Goal: Register for event/course

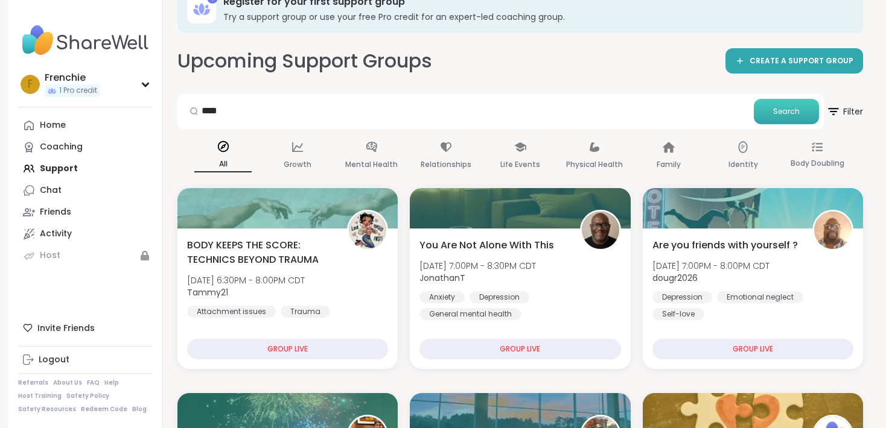
type input "****"
click at [777, 106] on span "Search" at bounding box center [786, 111] width 27 height 11
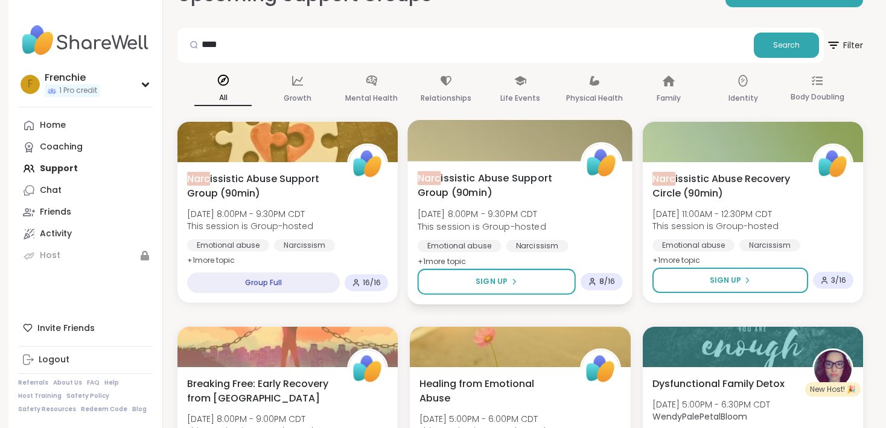
scroll to position [96, 0]
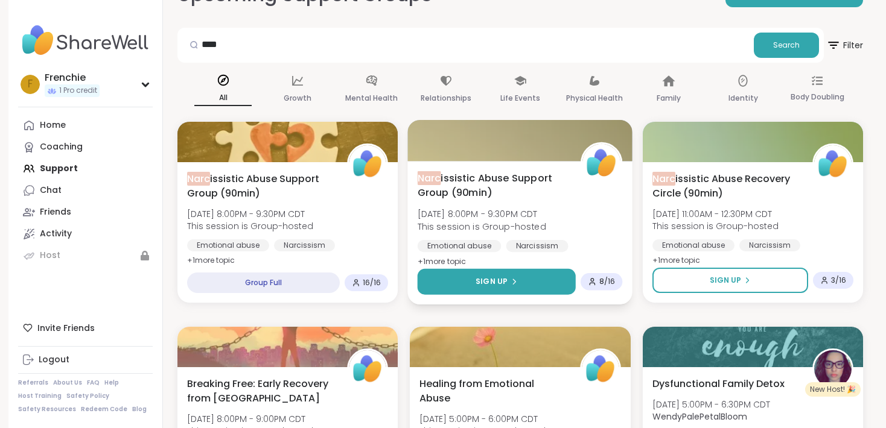
click at [471, 276] on button "Sign Up" at bounding box center [497, 282] width 158 height 26
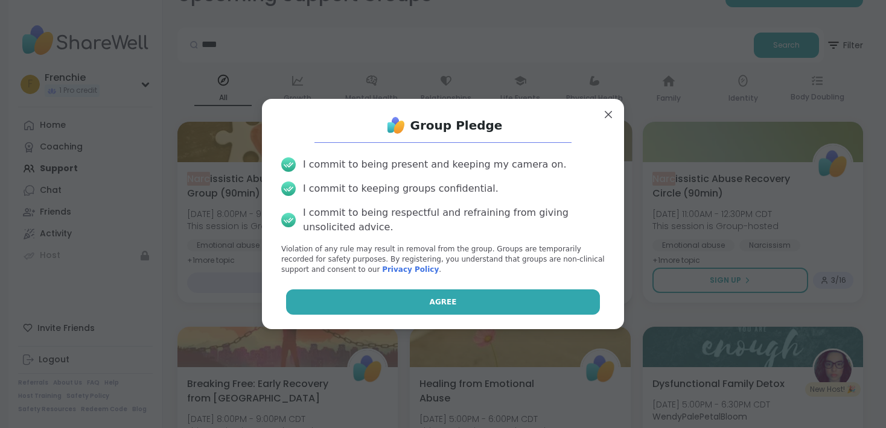
click at [461, 294] on button "Agree" at bounding box center [443, 302] width 314 height 25
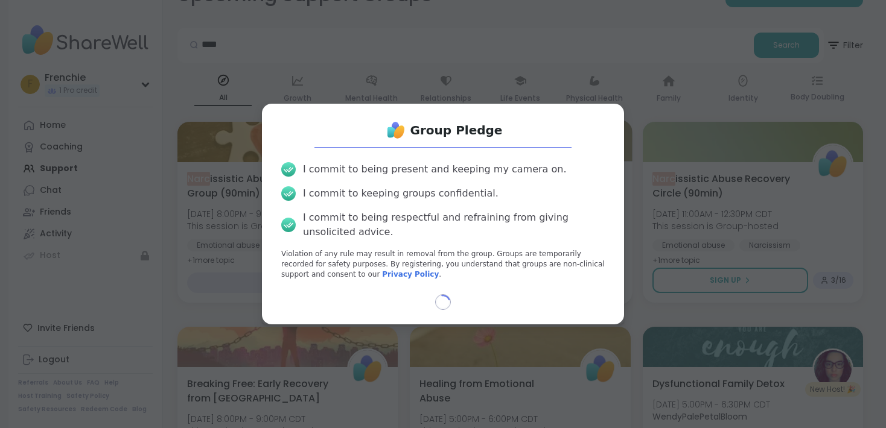
click at [495, 40] on div "Group Pledge I commit to being present and keeping my camera on. I commit to ke…" at bounding box center [442, 214] width 871 height 428
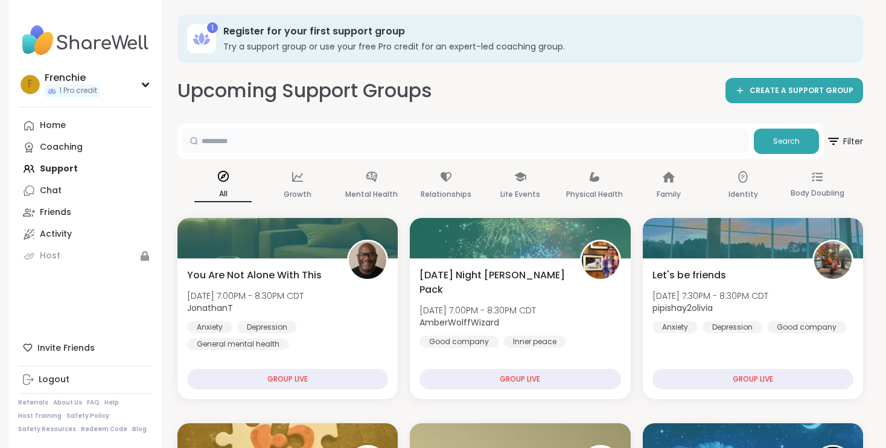
click at [238, 144] on input "text" at bounding box center [465, 141] width 567 height 24
type input "****"
click at [771, 139] on button "Search" at bounding box center [786, 141] width 65 height 25
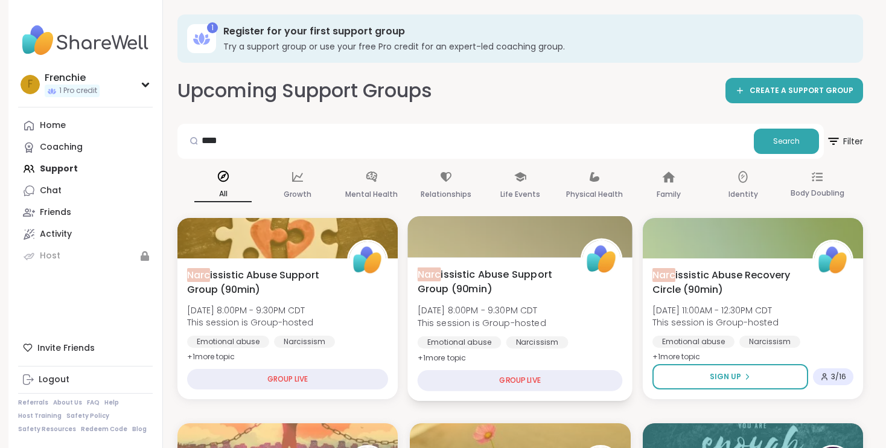
click at [525, 383] on div "GROUP LIVE" at bounding box center [520, 380] width 205 height 21
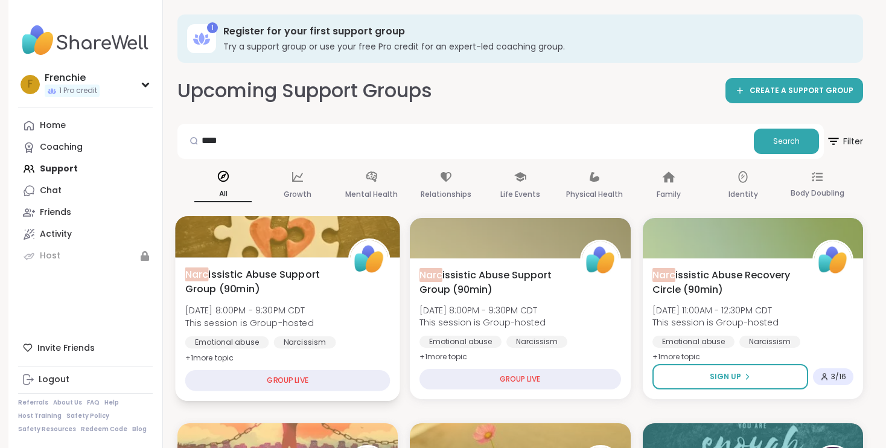
click at [324, 380] on div "GROUP LIVE" at bounding box center [287, 380] width 205 height 21
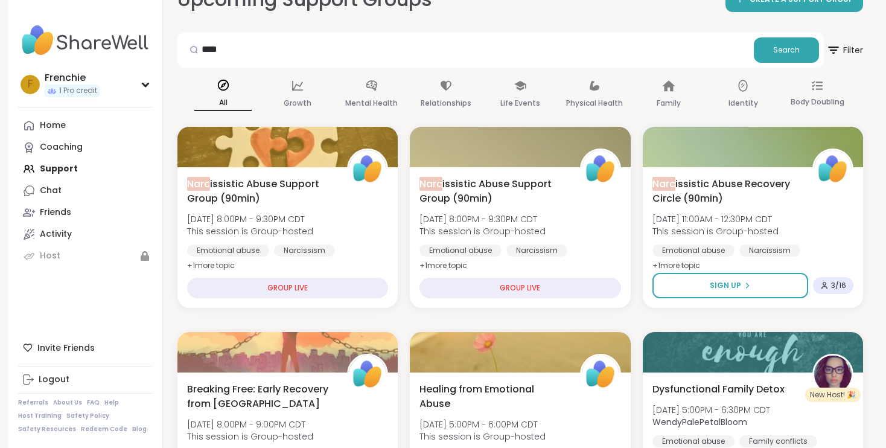
scroll to position [95, 0]
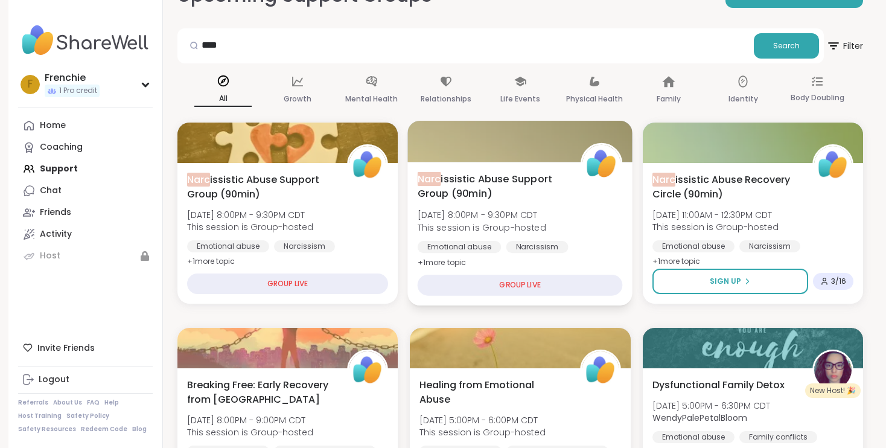
click at [548, 278] on div "GROUP LIVE" at bounding box center [520, 285] width 205 height 21
click at [503, 191] on span "Narc issistic Abuse Support Group (90min)" at bounding box center [493, 186] width 150 height 30
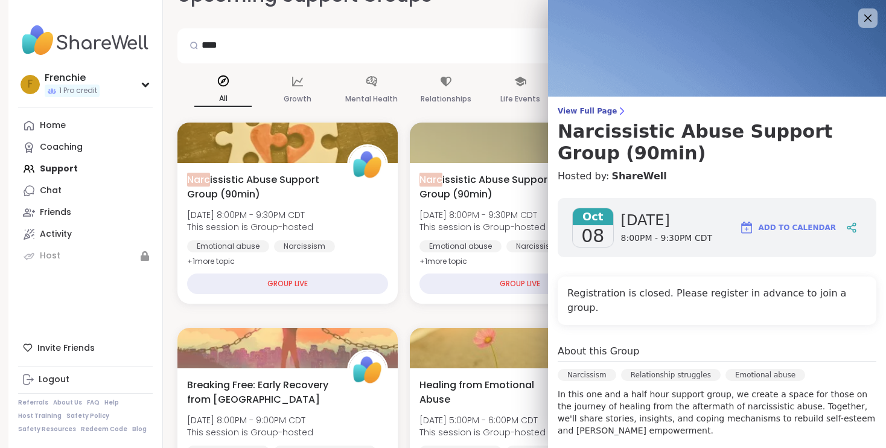
scroll to position [0, 0]
click at [866, 17] on icon at bounding box center [868, 18] width 8 height 8
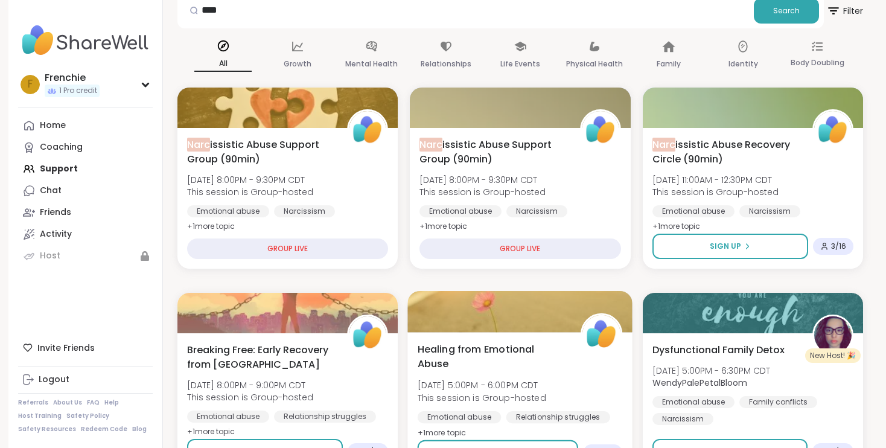
scroll to position [115, 0]
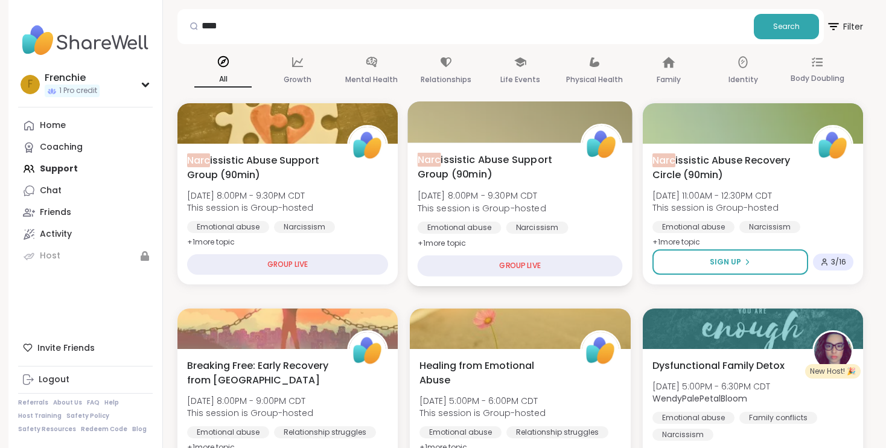
click at [466, 261] on div "GROUP LIVE" at bounding box center [520, 265] width 205 height 21
click at [474, 171] on span "Narc issistic Abuse Support Group (90min)" at bounding box center [493, 167] width 150 height 30
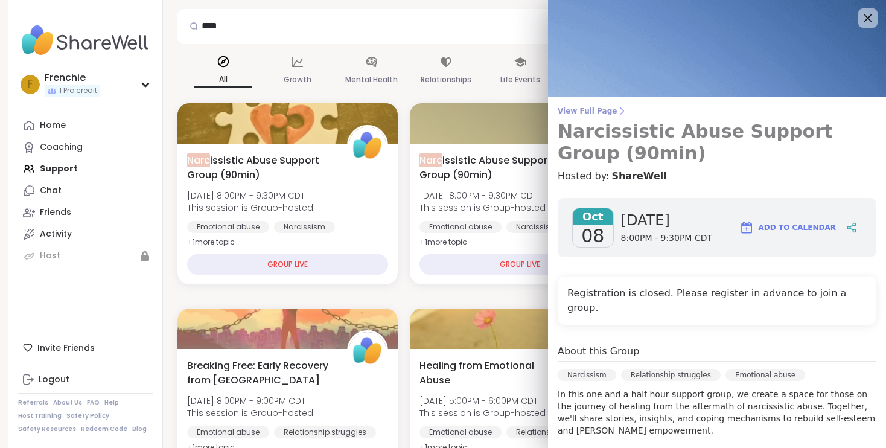
click at [593, 111] on span "View Full Page" at bounding box center [717, 111] width 319 height 10
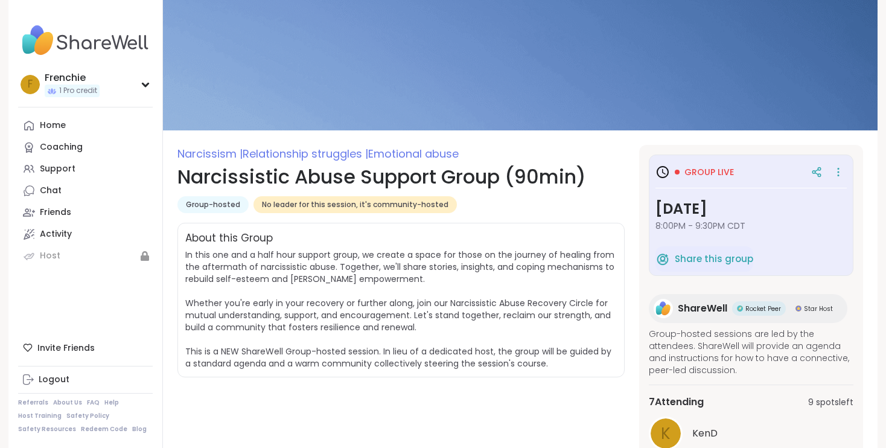
scroll to position [28, 0]
click at [690, 173] on span "Group live" at bounding box center [708, 171] width 49 height 12
click at [664, 168] on icon at bounding box center [662, 171] width 14 height 14
click at [841, 171] on icon at bounding box center [838, 171] width 12 height 17
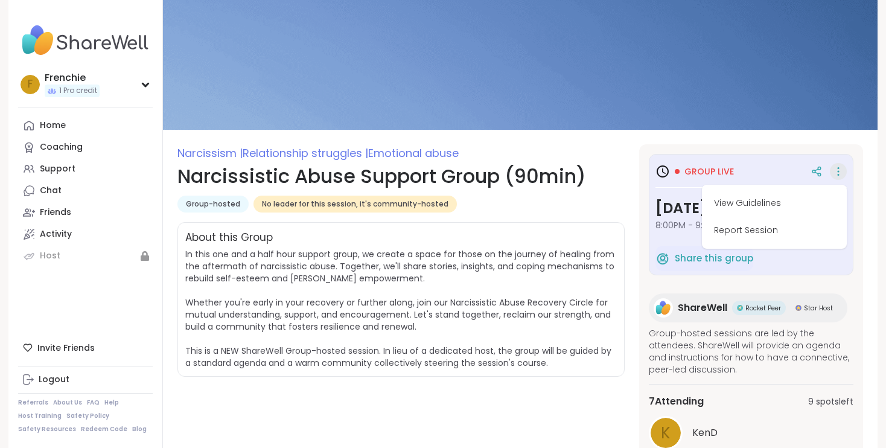
click at [791, 161] on div "Group live View Guidelines Report Session" at bounding box center [750, 172] width 191 height 22
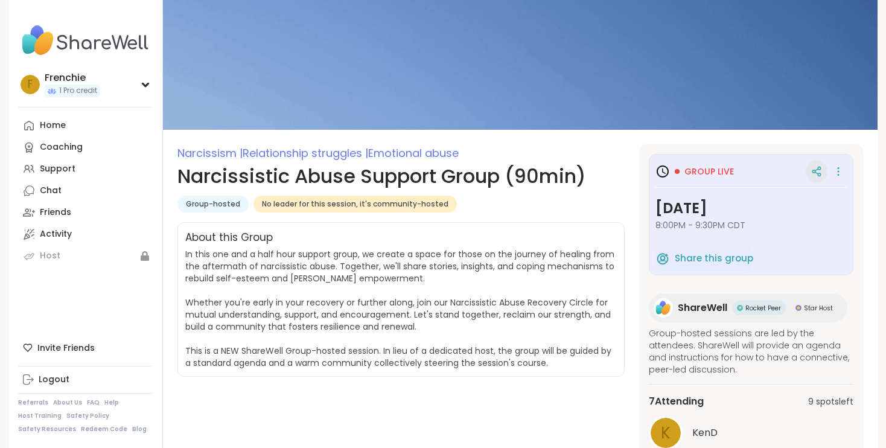
click at [817, 176] on icon at bounding box center [816, 171] width 11 height 11
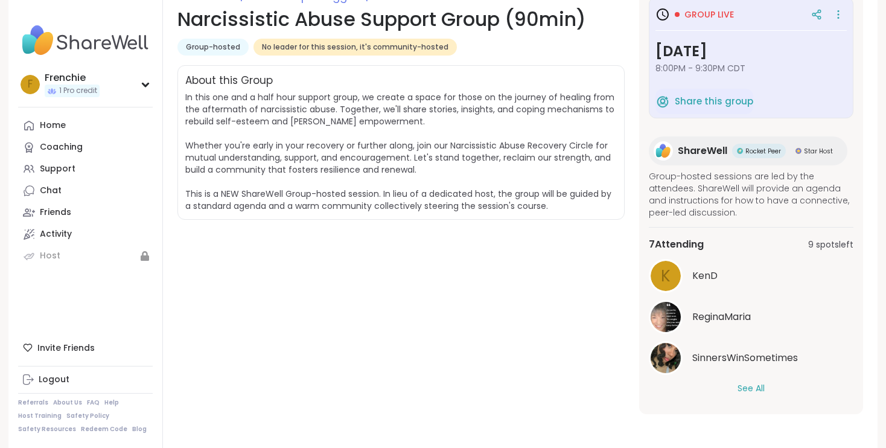
scroll to position [185, 0]
click at [753, 211] on span "Group-hosted sessions are led by the attendees. ShareWell will provide an agend…" at bounding box center [751, 194] width 205 height 48
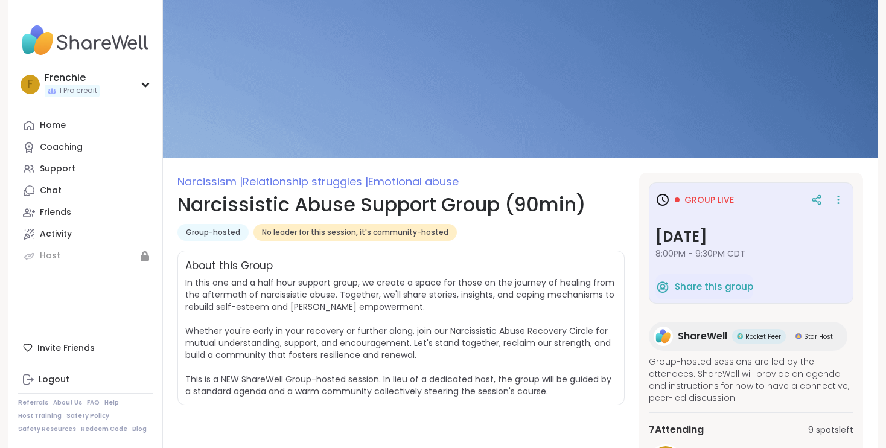
scroll to position [0, 0]
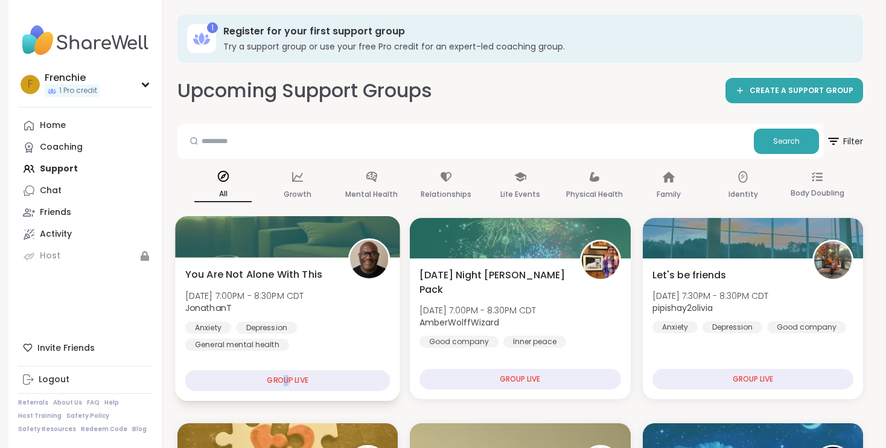
click at [286, 376] on div "GROUP LIVE" at bounding box center [287, 380] width 205 height 21
click at [298, 314] on div "You Are Not Alone With [DATE][DATE] 7:00PM - 8:30PM CDT JonathanT Anxiety [MEDI…" at bounding box center [287, 309] width 205 height 84
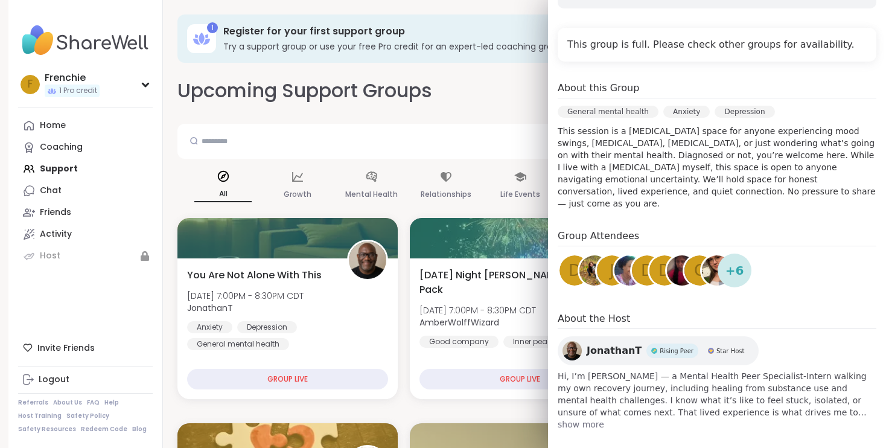
scroll to position [226, 0]
